Goal: Navigation & Orientation: Find specific page/section

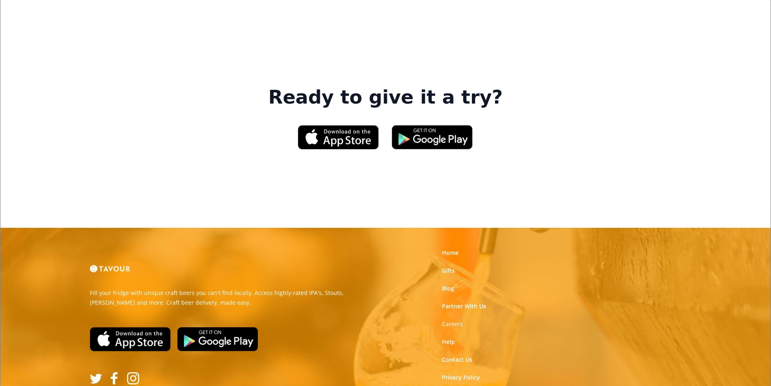
scroll to position [1225, 0]
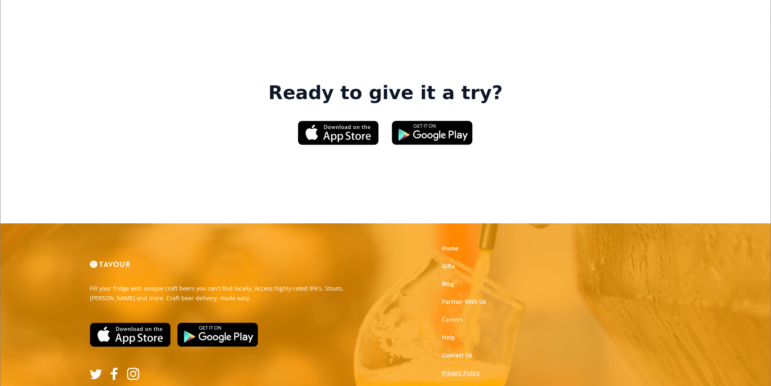
click at [462, 369] on link "Privacy Policy" at bounding box center [461, 373] width 38 height 8
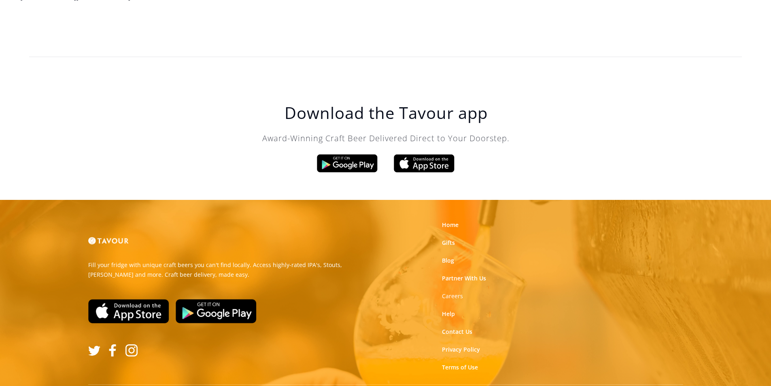
scroll to position [2306, 0]
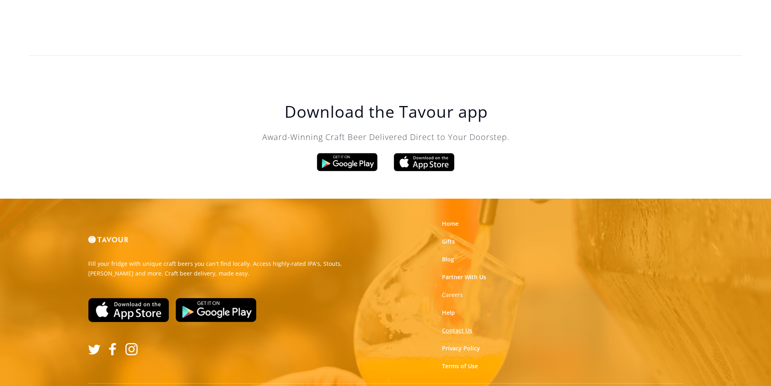
click at [453, 327] on link "Contact Us" at bounding box center [457, 331] width 30 height 8
